Goal: Information Seeking & Learning: Learn about a topic

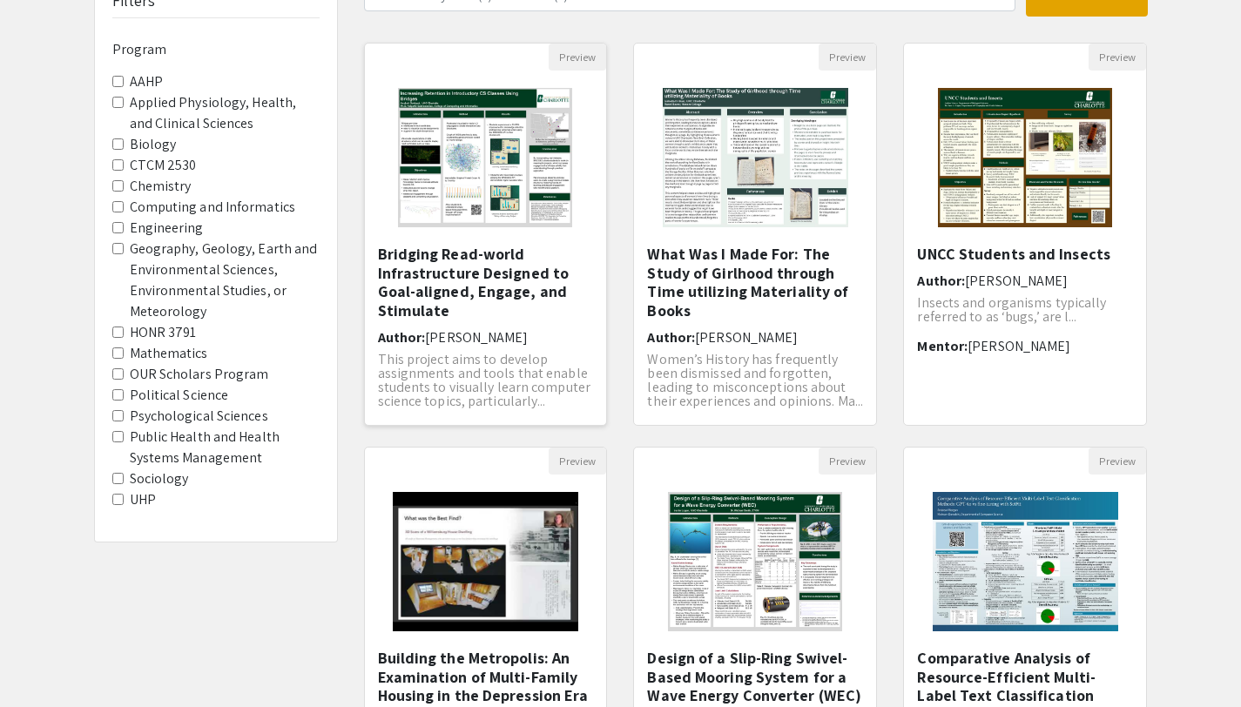
scroll to position [150, 0]
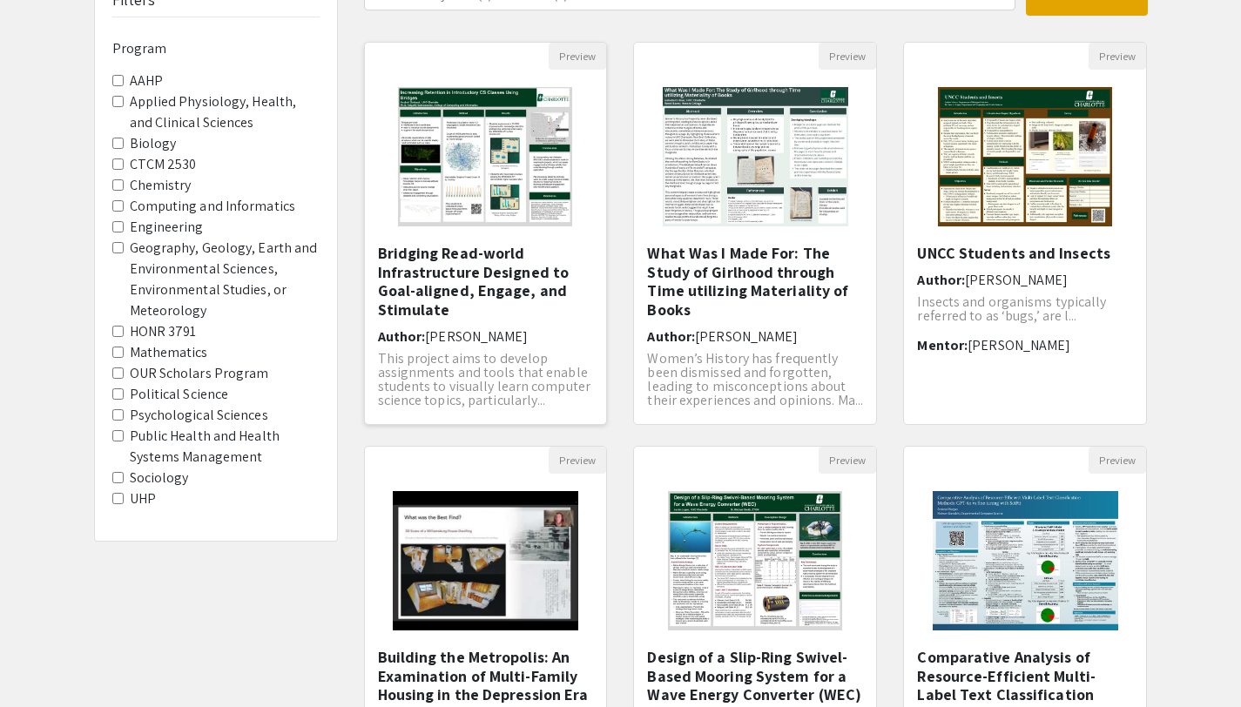
click at [468, 221] on img "Open Presentation <p>Bridging Read-world Infrastructure Designed to Goal-aligne…" at bounding box center [485, 157] width 209 height 174
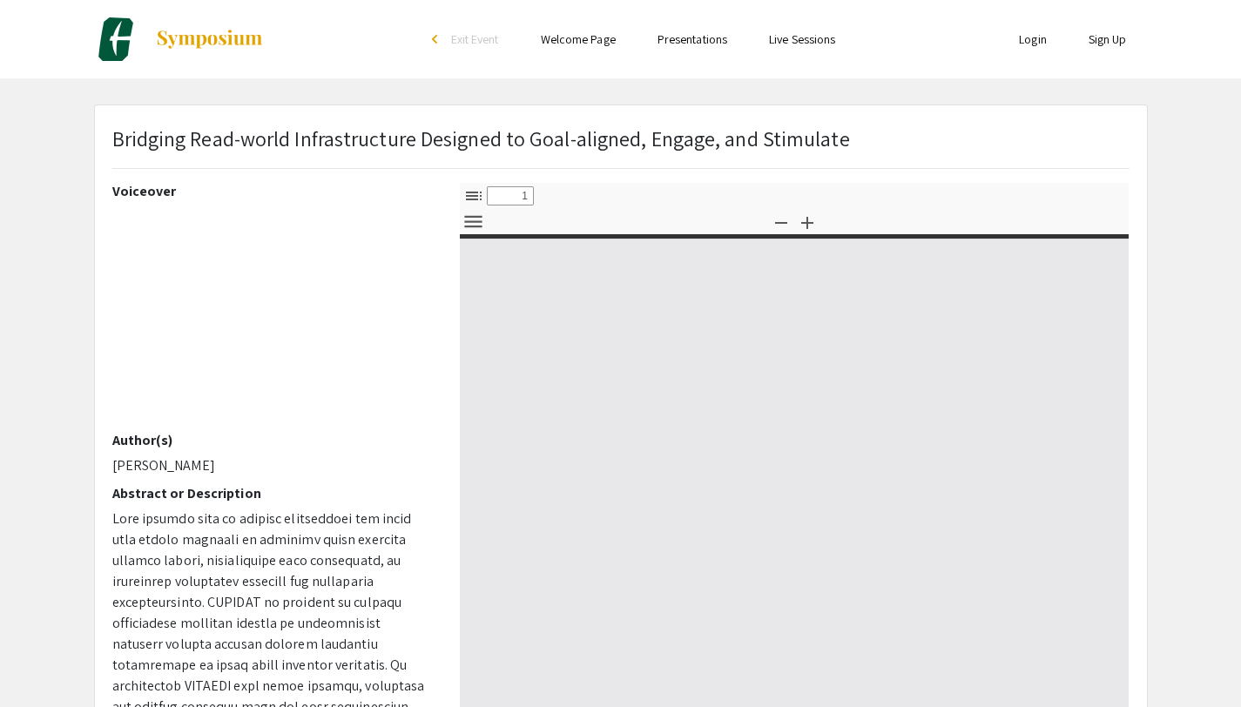
select select "custom"
type input "0"
select select "custom"
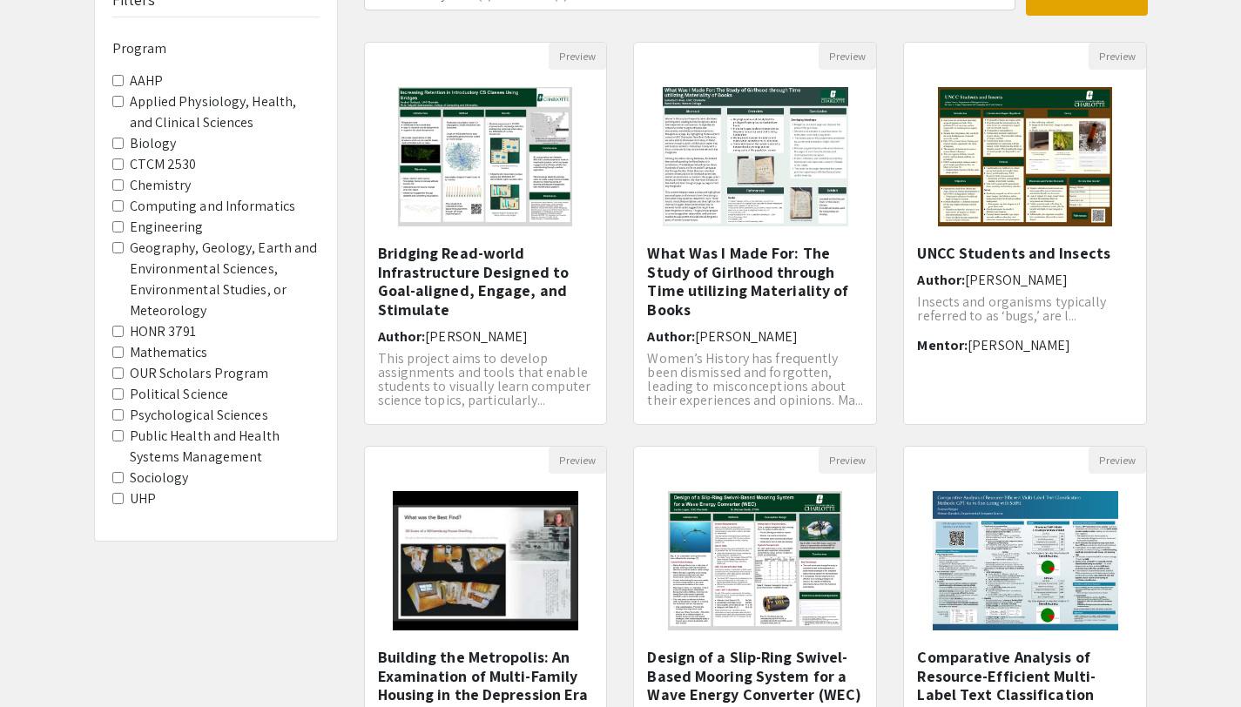
scroll to position [145, 0]
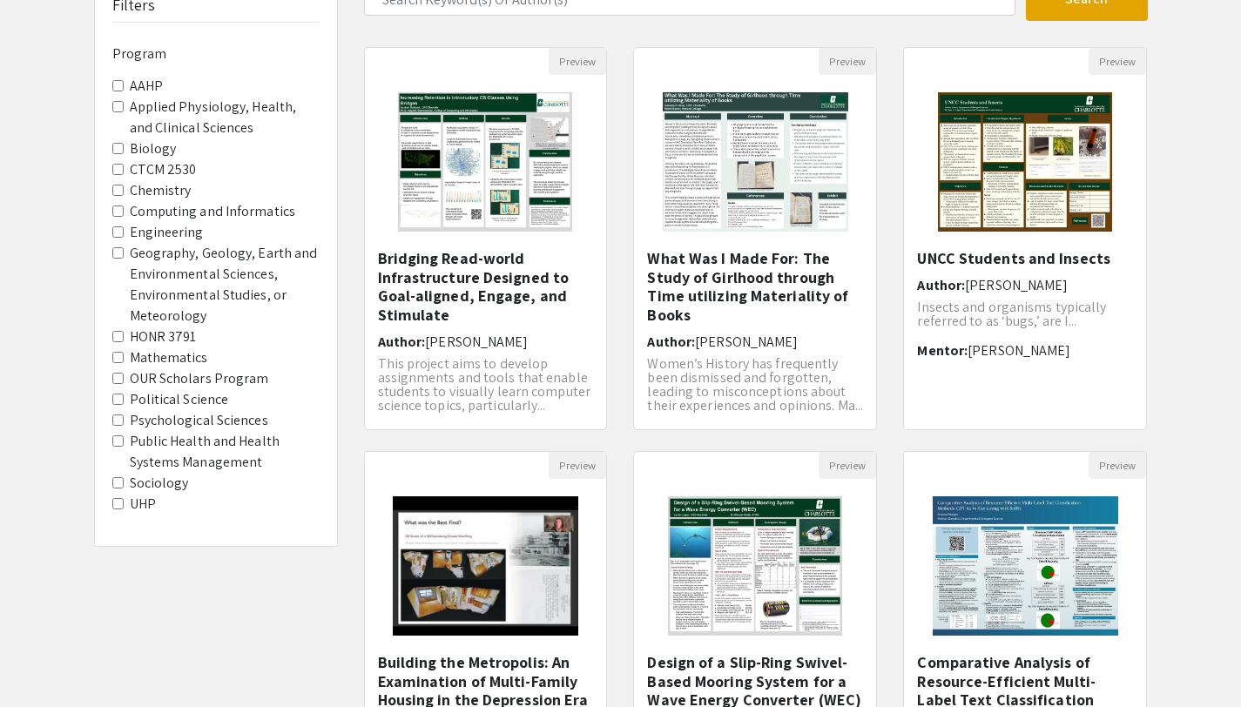
click at [119, 233] on input "Engineering" at bounding box center [117, 231] width 11 height 11
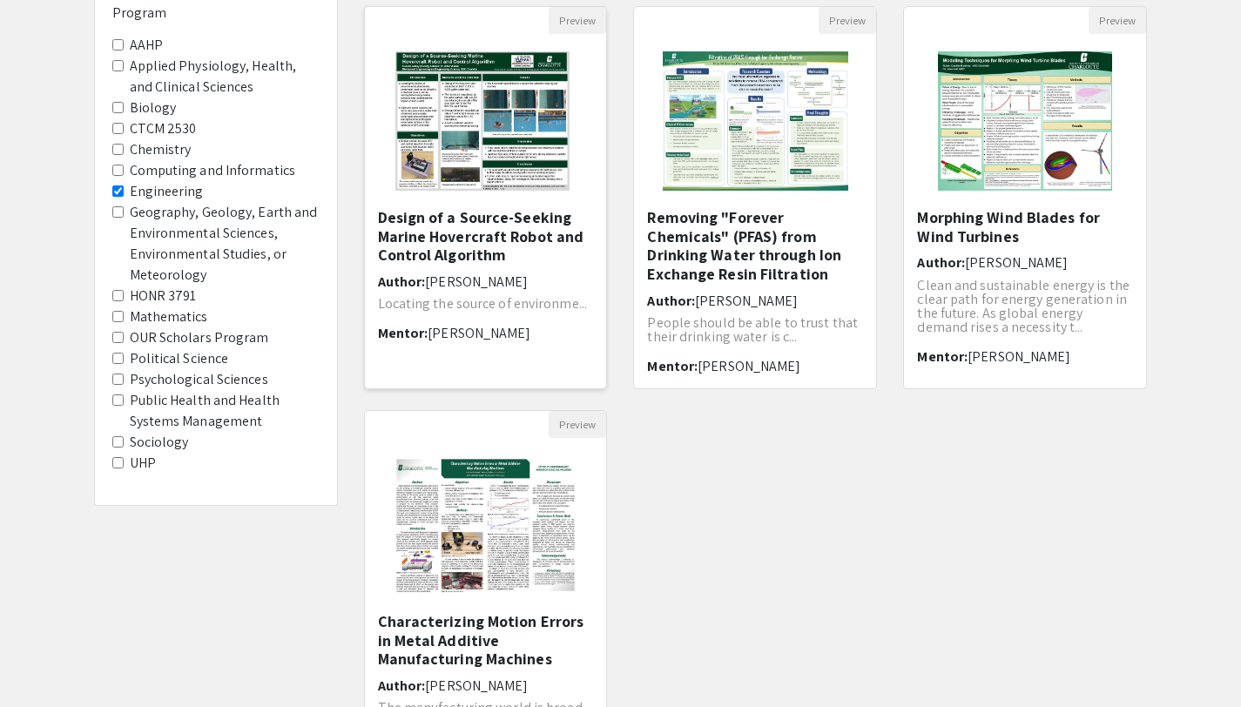
scroll to position [193, 0]
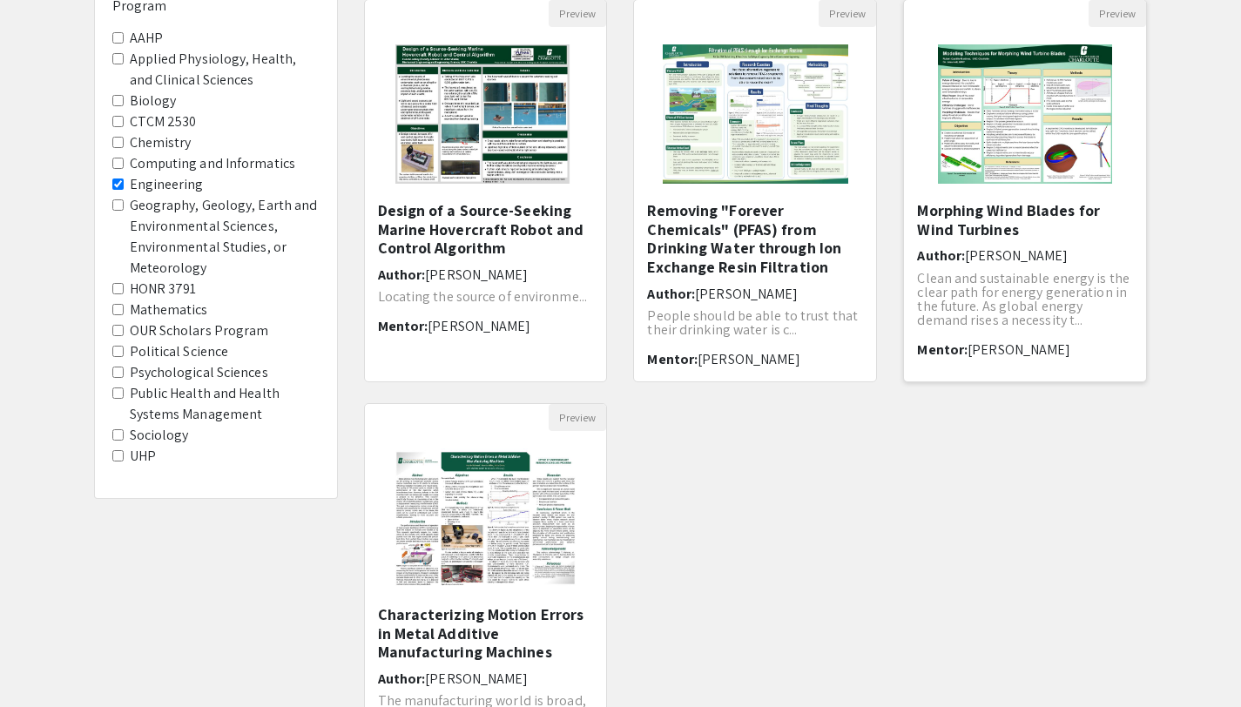
click at [977, 220] on h5 "Morphing Wind Blades for Wind Turbines" at bounding box center [1025, 219] width 216 height 37
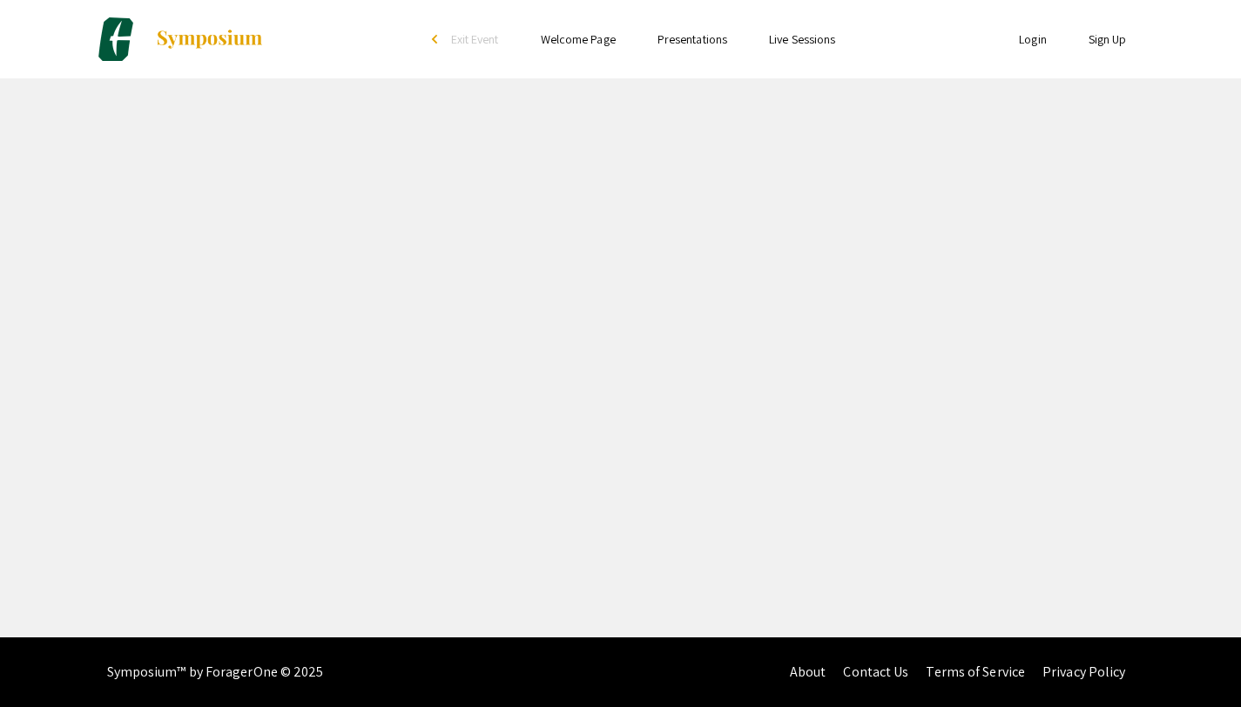
select select "custom"
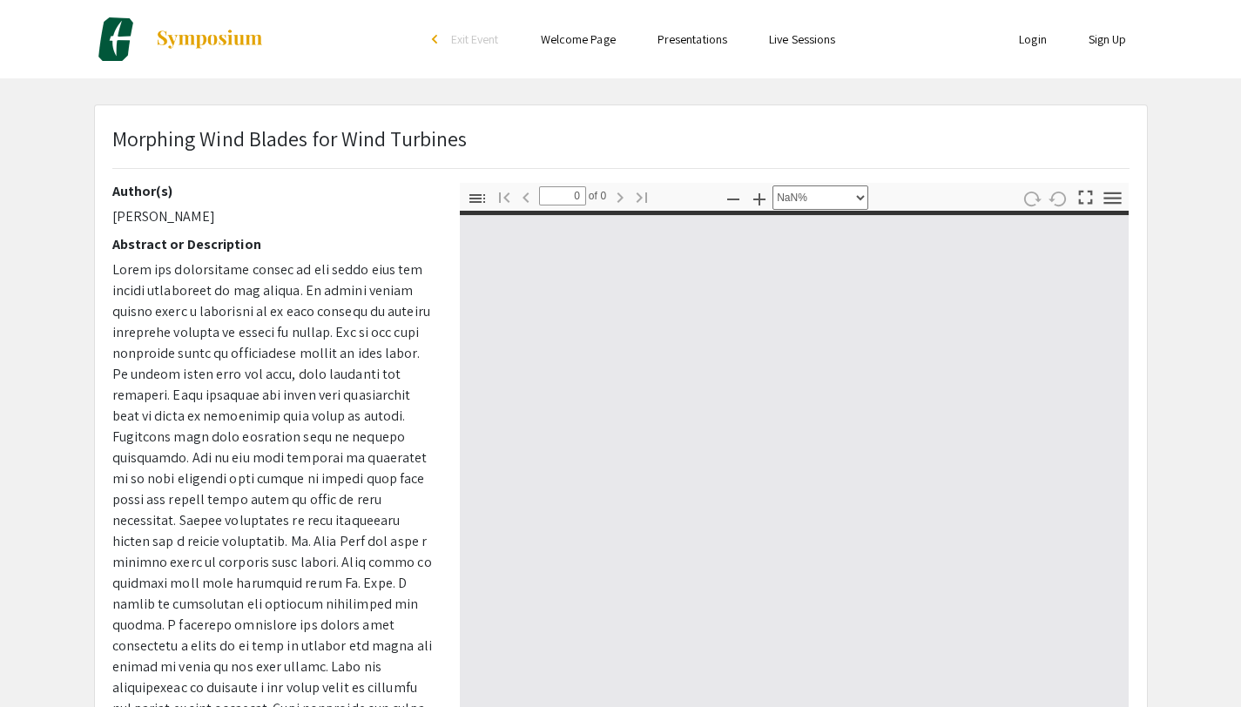
type input "1"
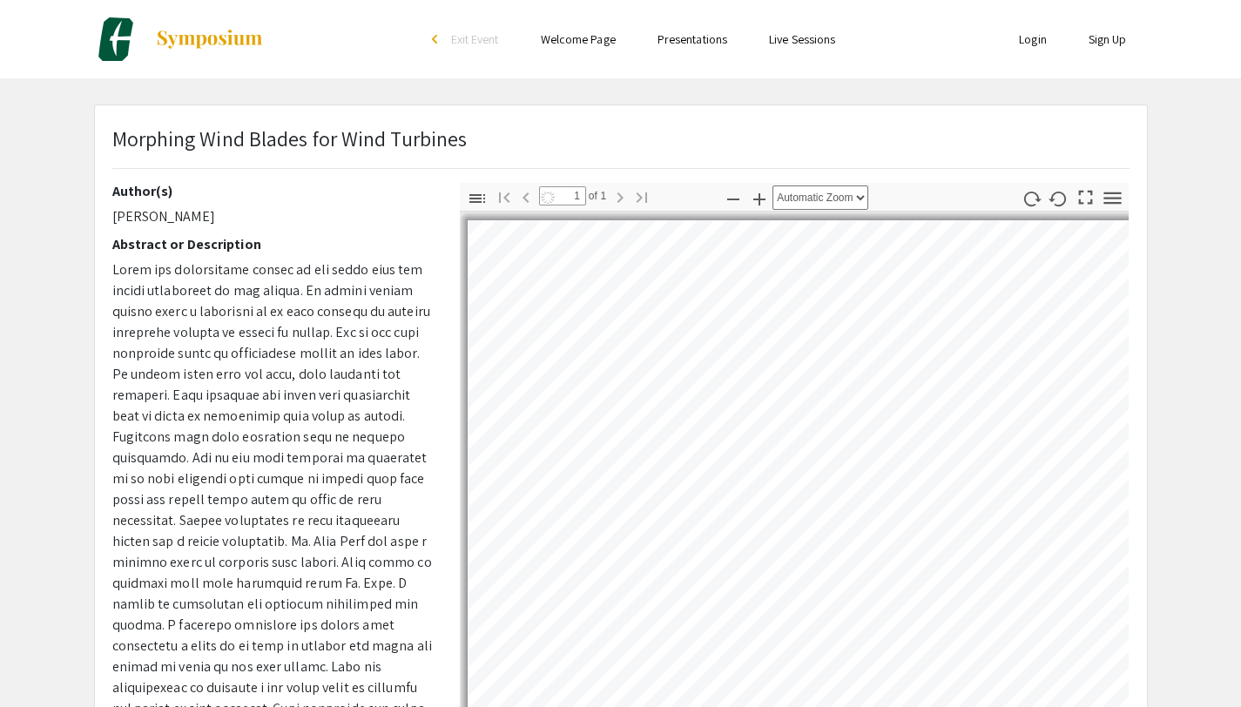
select select "auto"
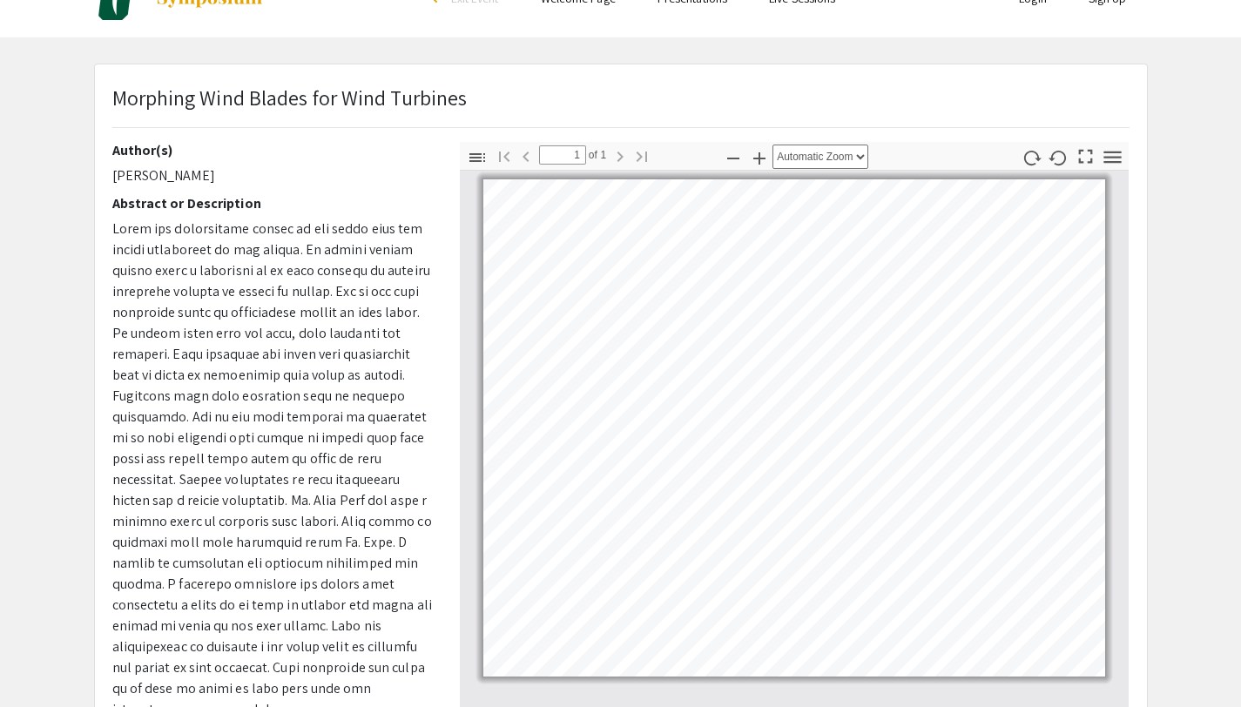
scroll to position [44, 0]
